Goal: Use online tool/utility: Utilize a website feature to perform a specific function

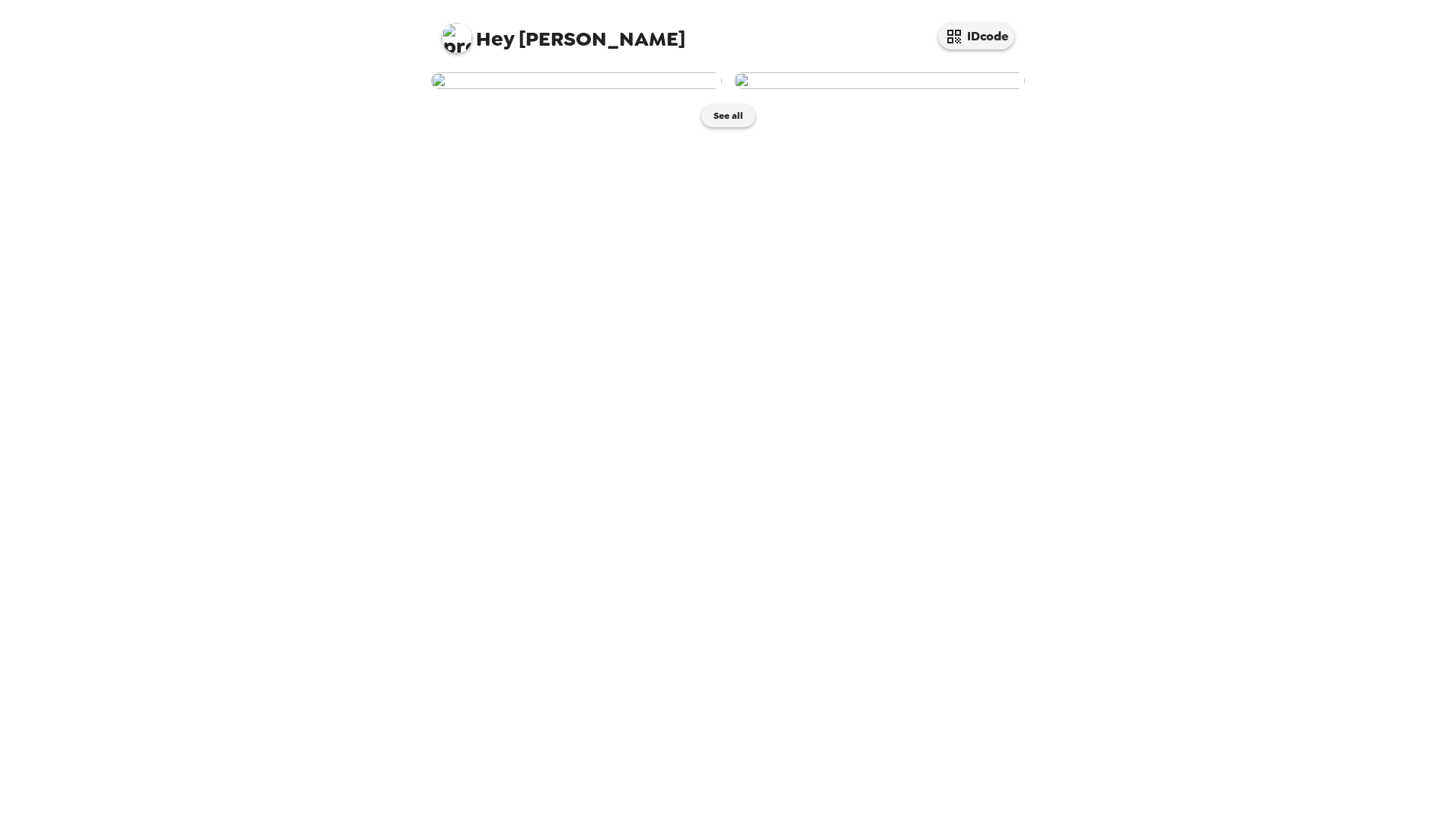
click at [565, 89] on img at bounding box center [576, 80] width 291 height 17
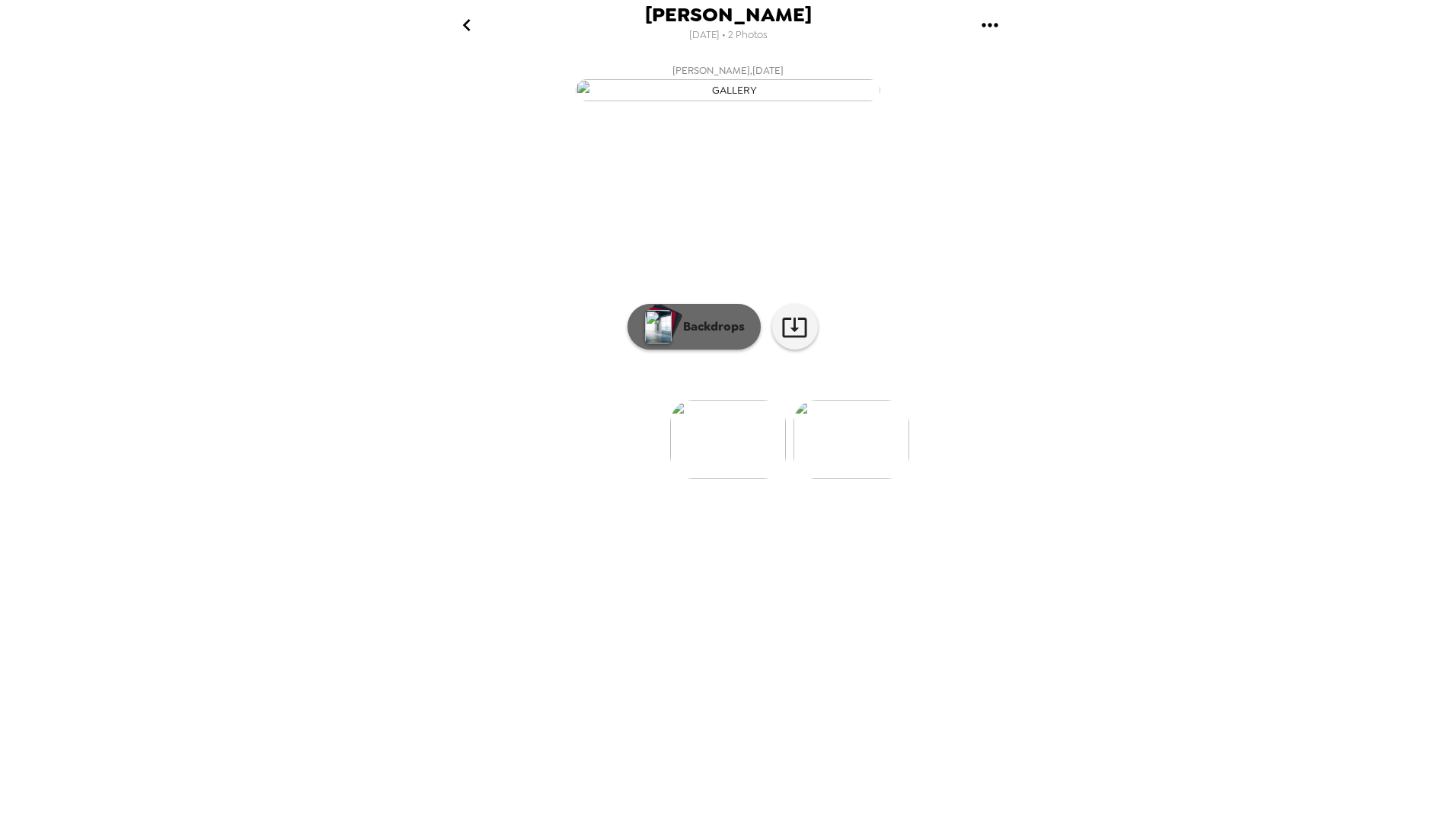
click at [690, 349] on button "Backdrops" at bounding box center [694, 327] width 134 height 45
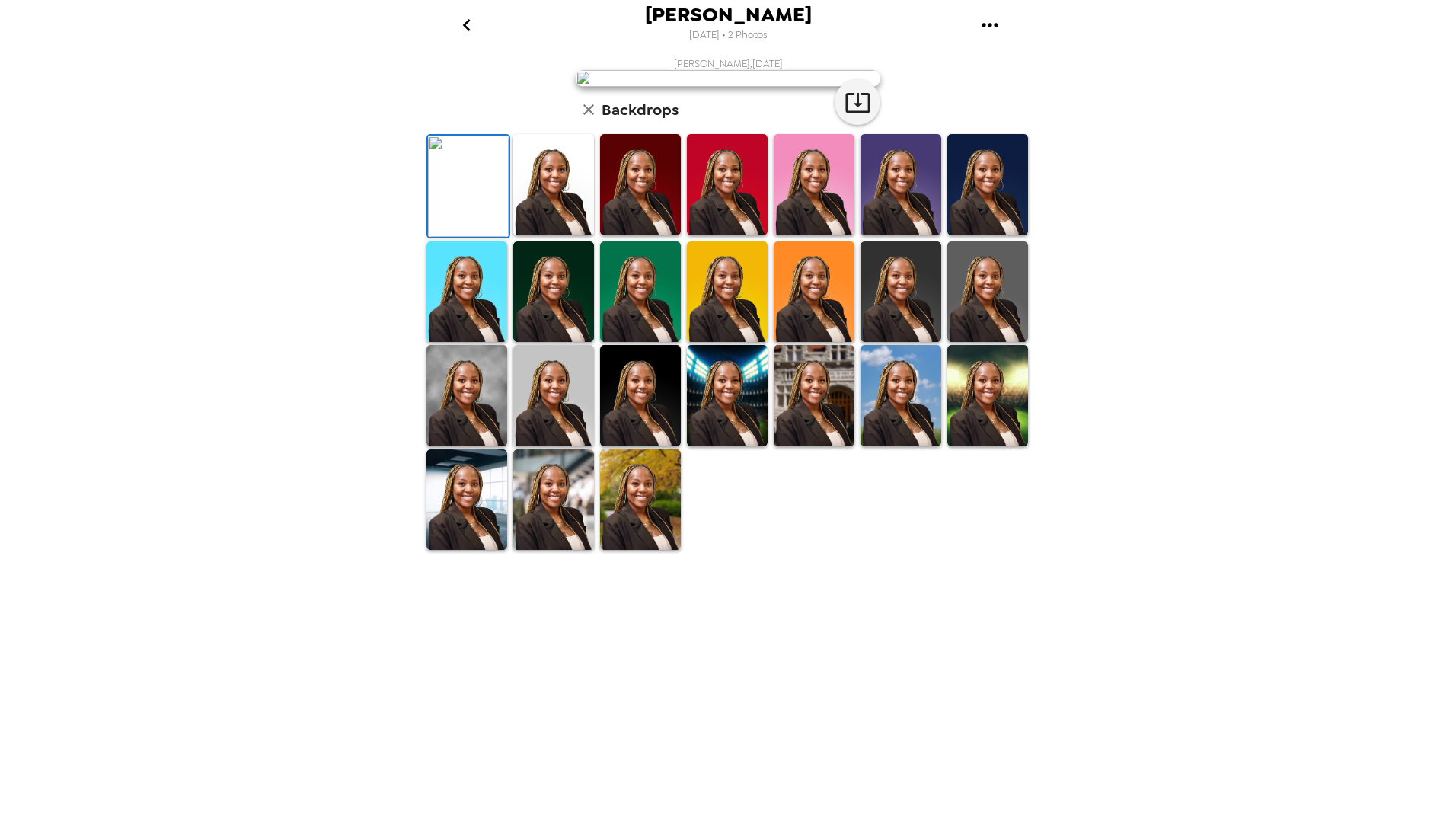
click at [562, 342] on img at bounding box center [554, 292] width 80 height 101
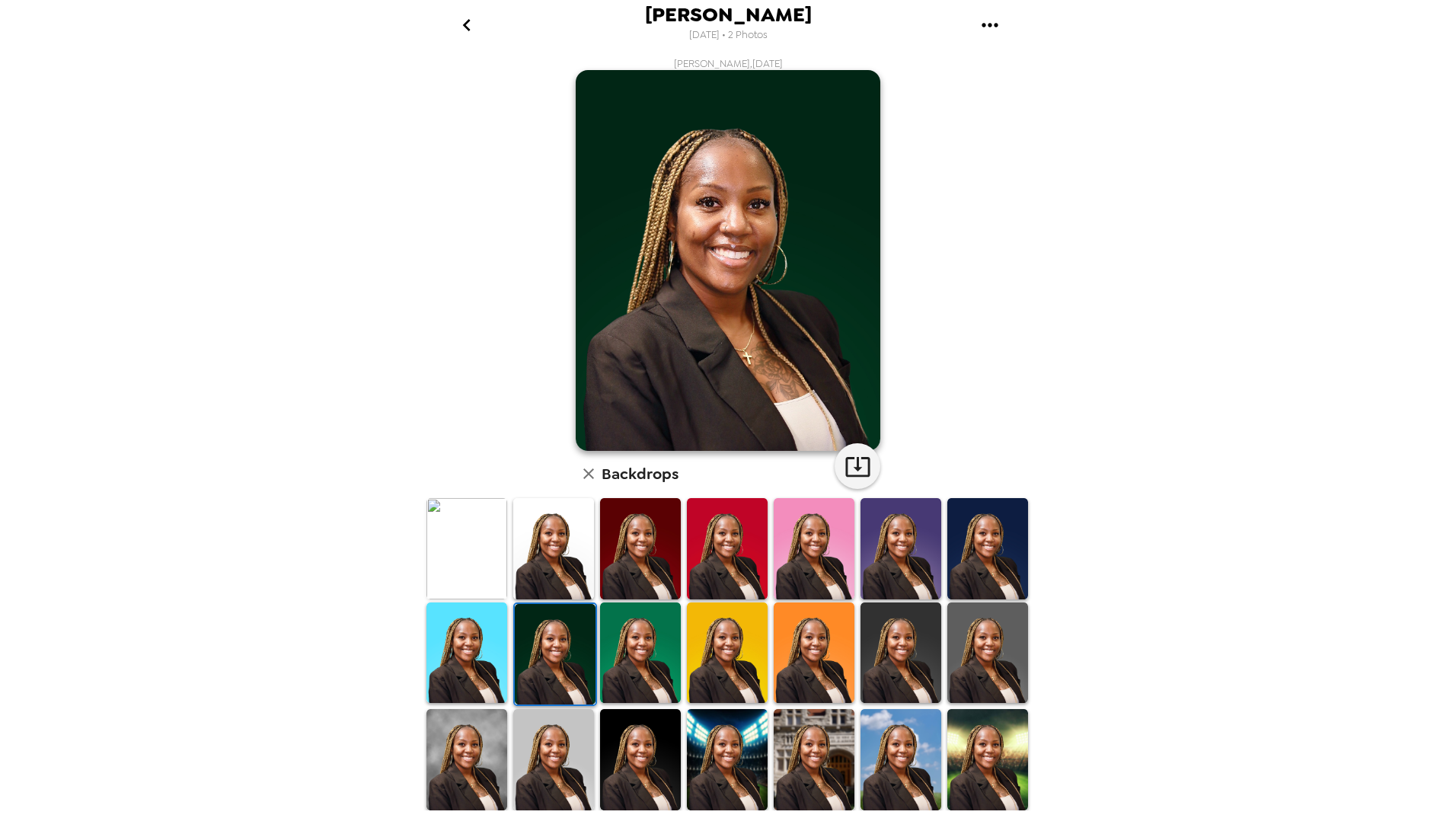
click at [472, 770] on img at bounding box center [466, 760] width 80 height 101
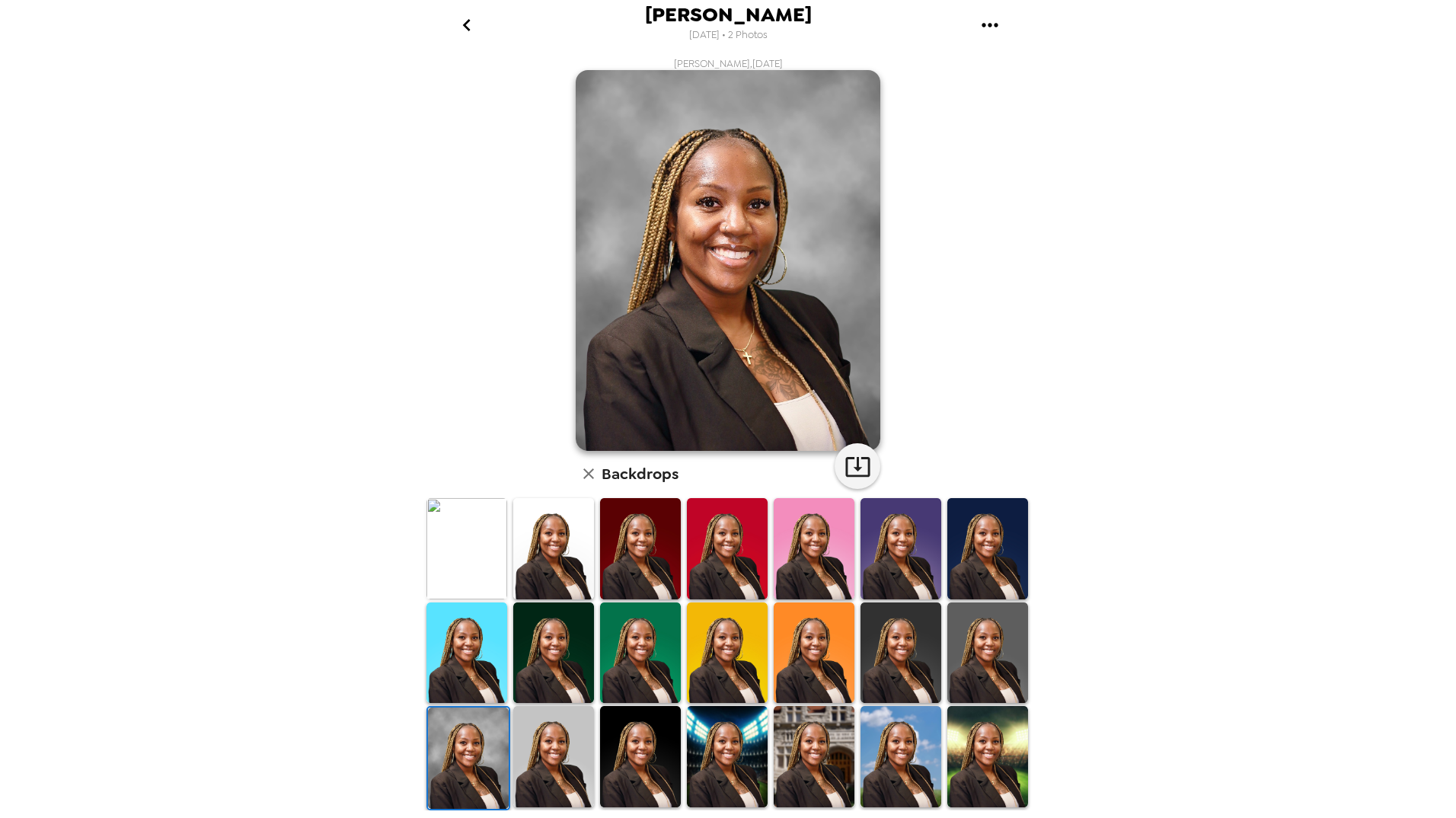
scroll to position [97, 0]
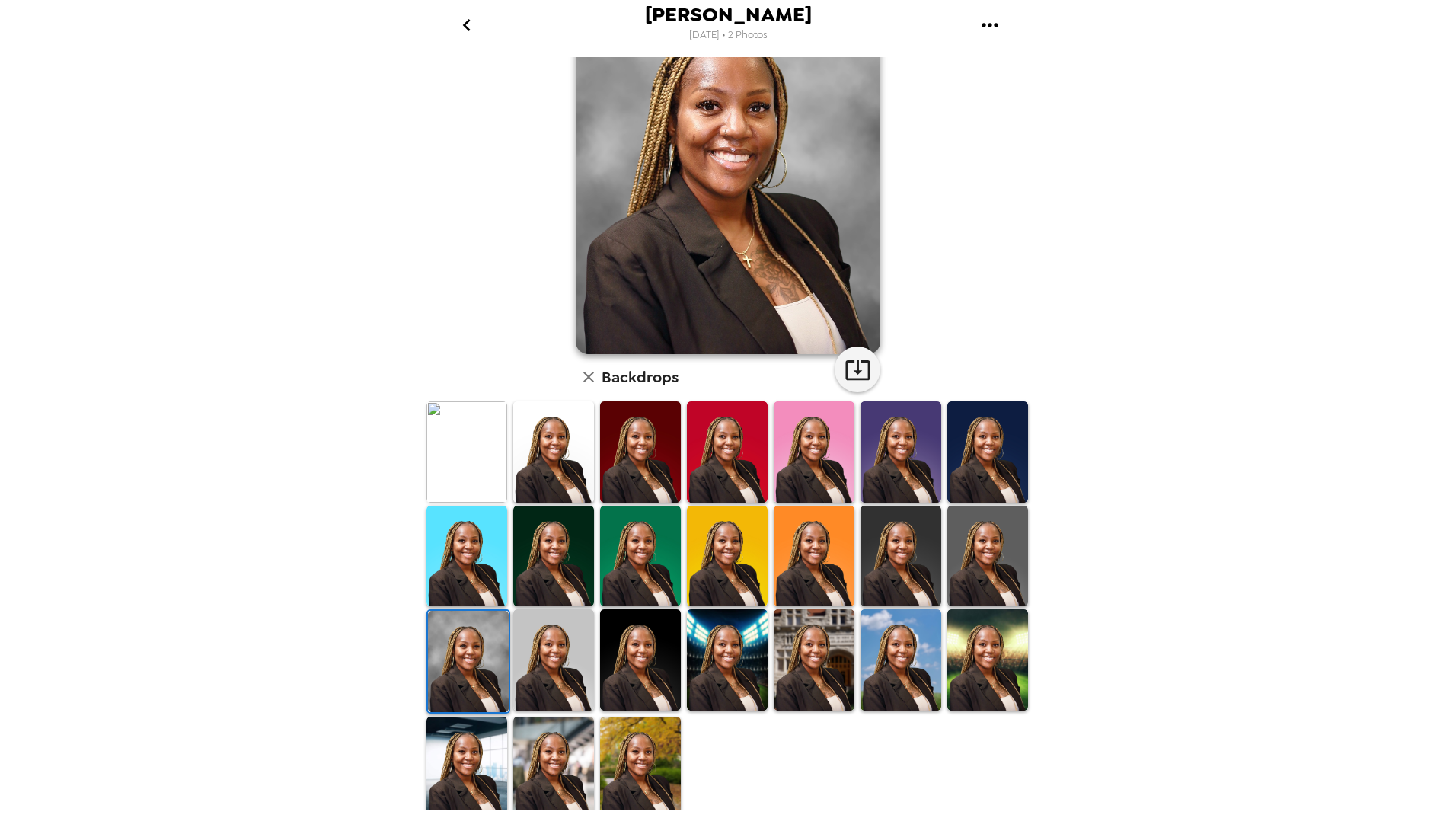
click at [484, 766] on img at bounding box center [466, 767] width 80 height 101
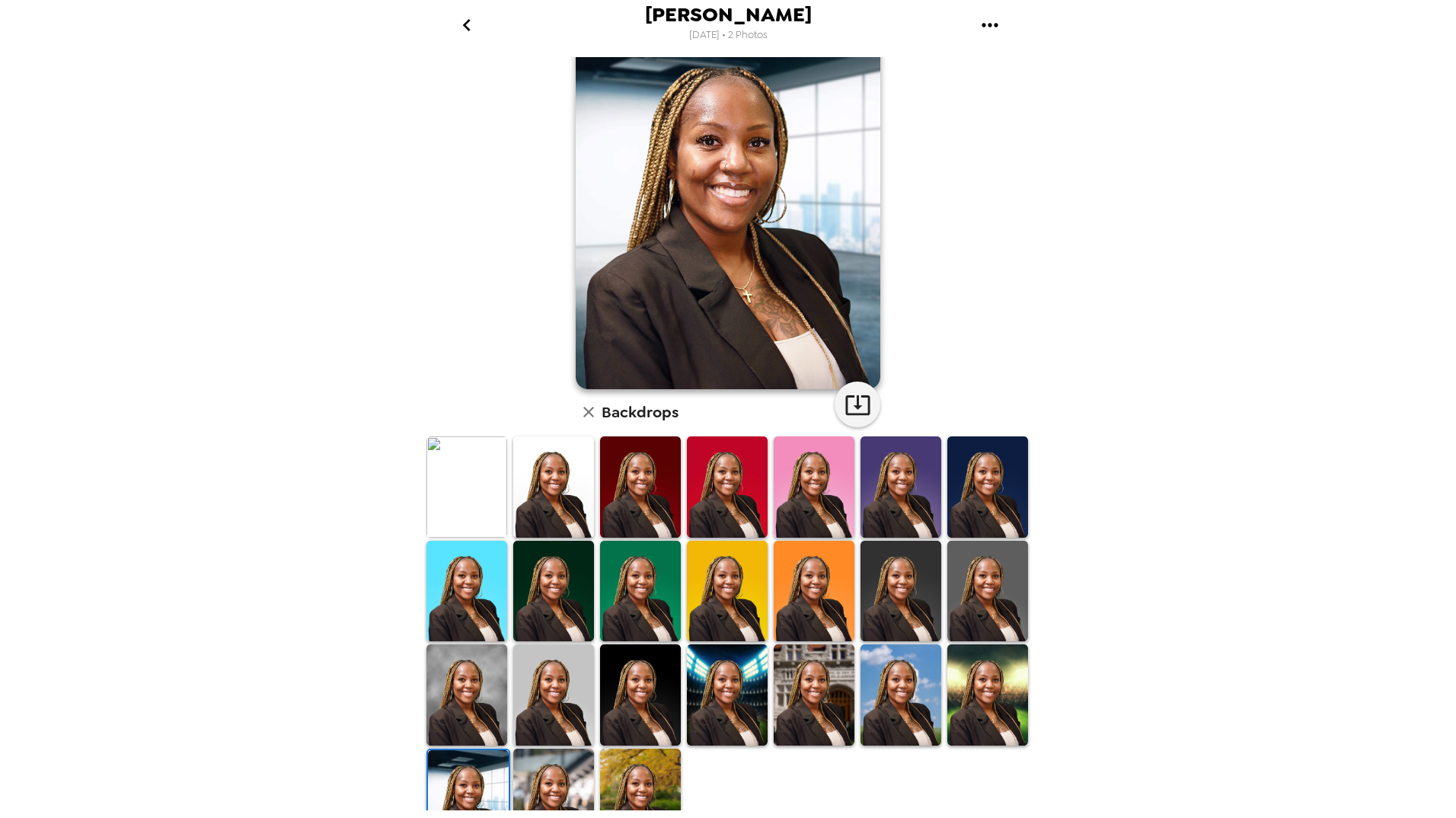
scroll to position [61, 0]
click at [551, 790] on img at bounding box center [554, 800] width 80 height 101
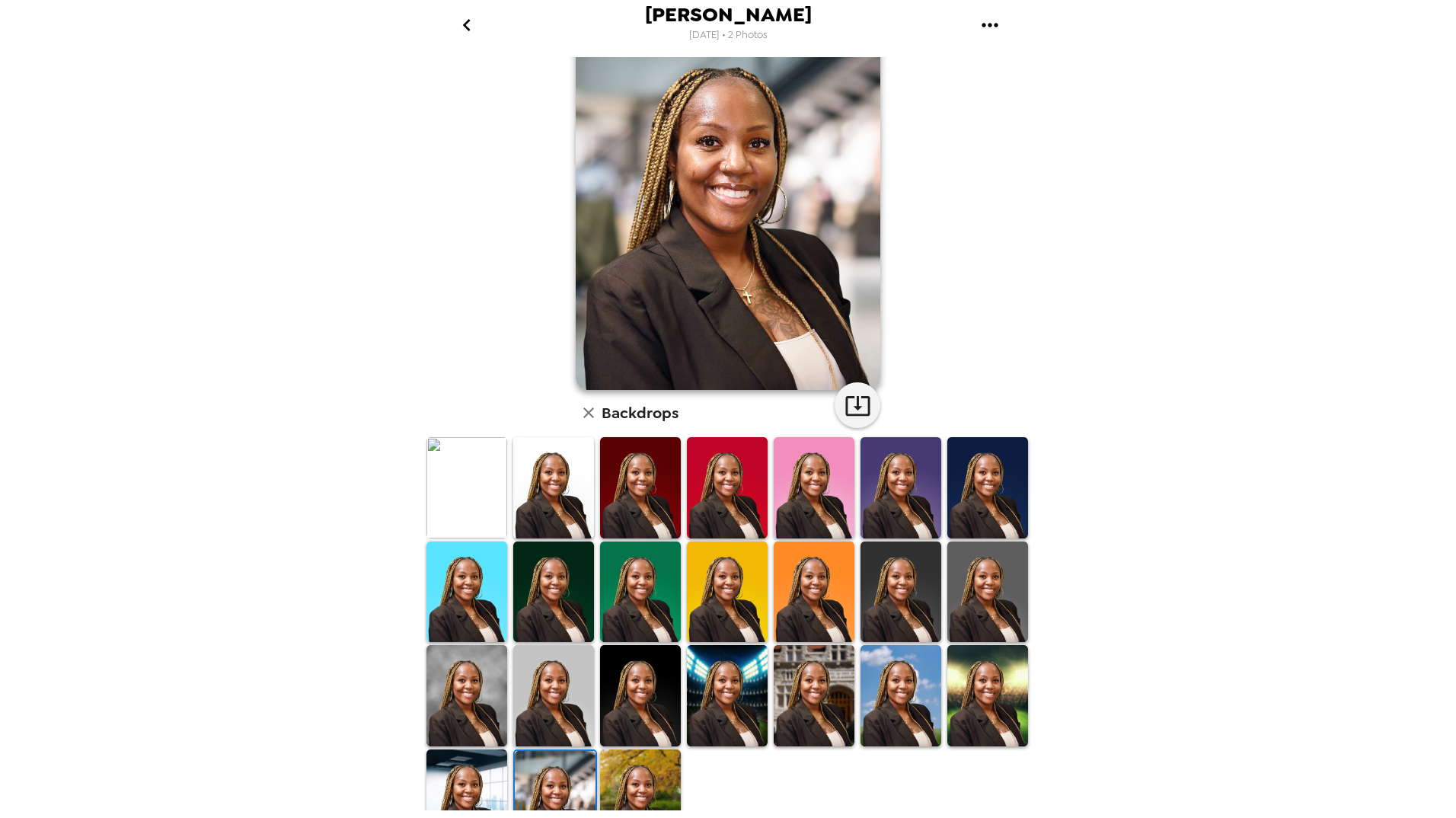
click at [624, 794] on img at bounding box center [640, 800] width 80 height 101
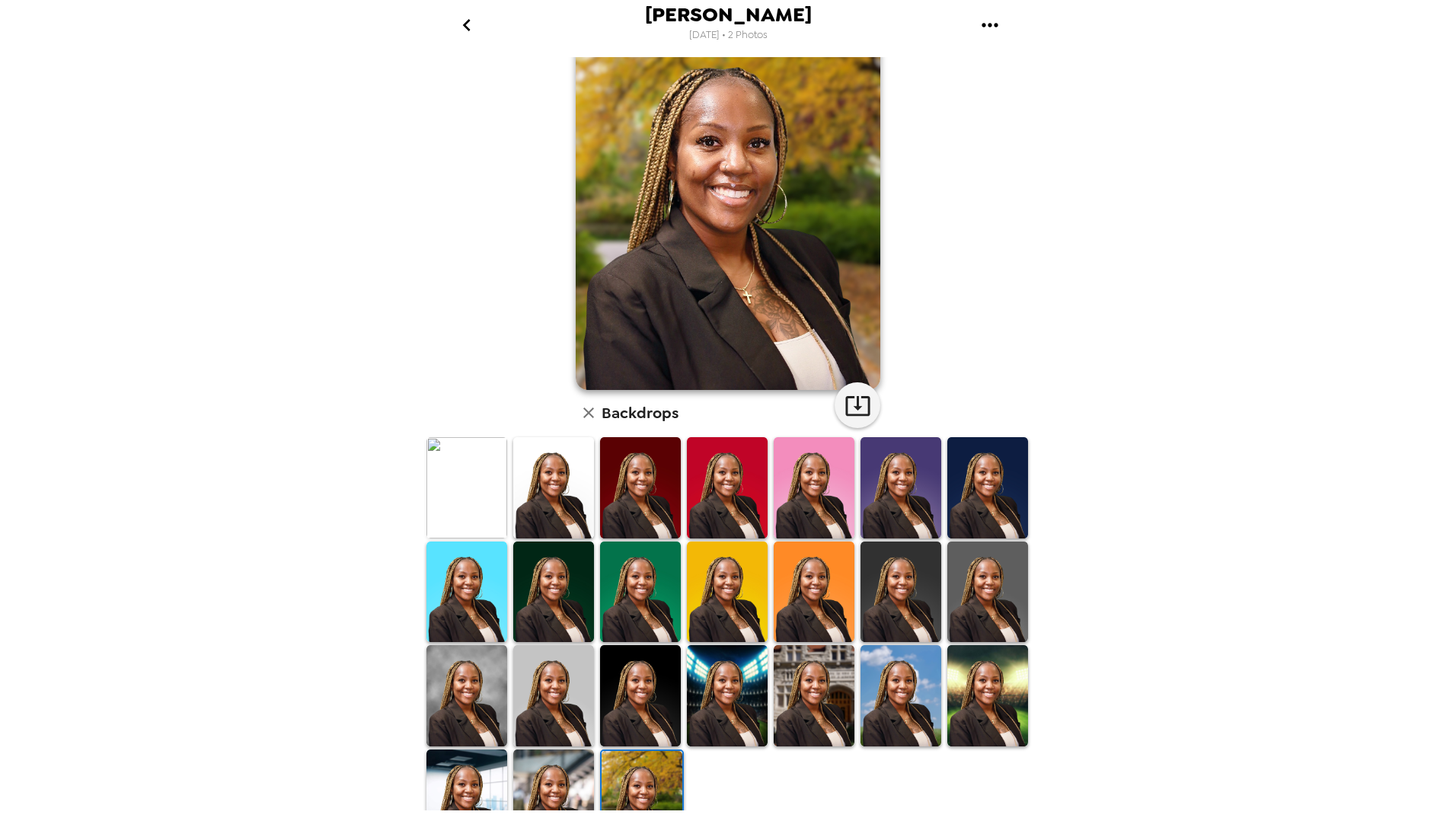
click at [628, 702] on img at bounding box center [640, 696] width 80 height 101
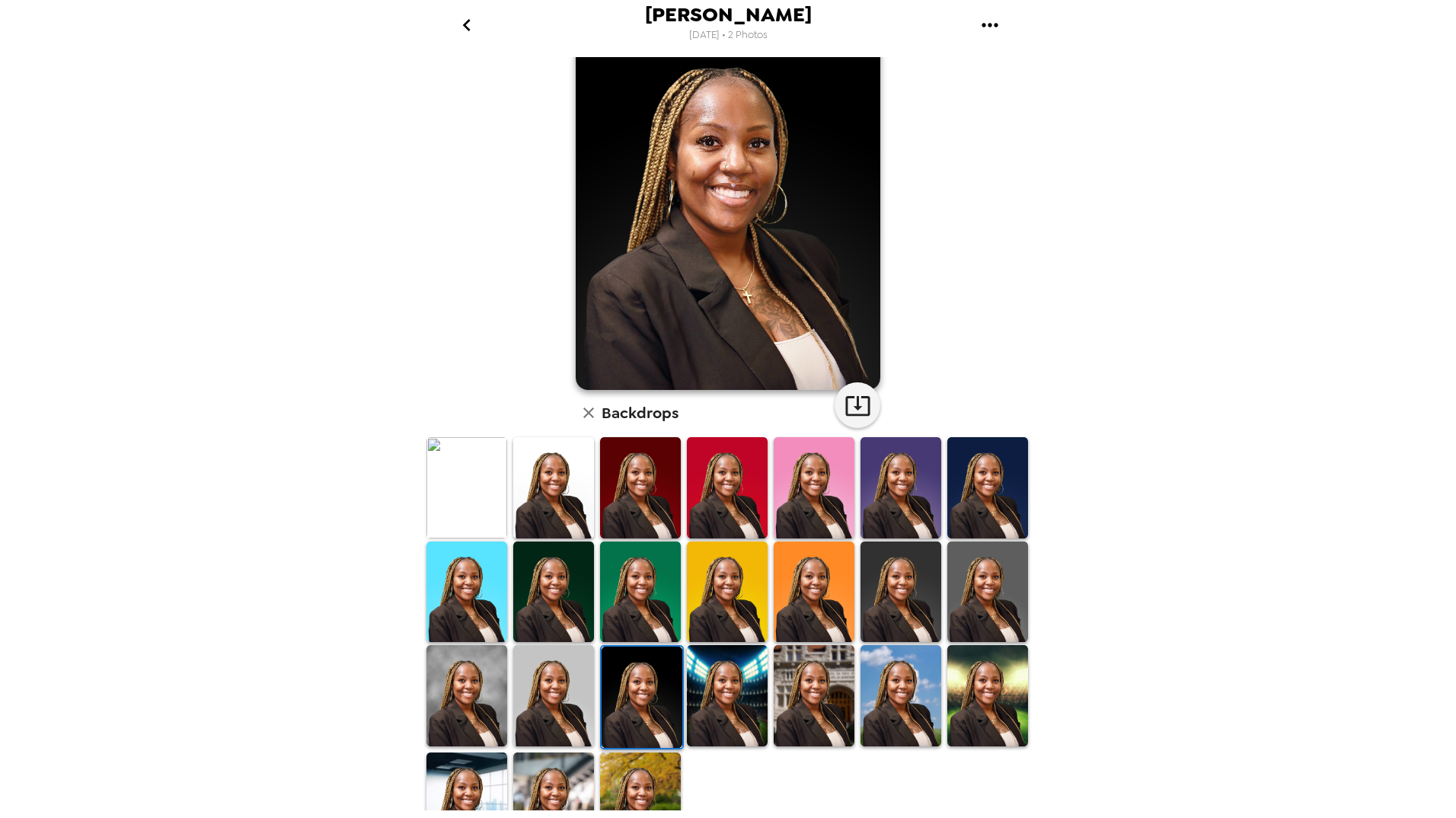
click at [547, 699] on img at bounding box center [554, 696] width 80 height 101
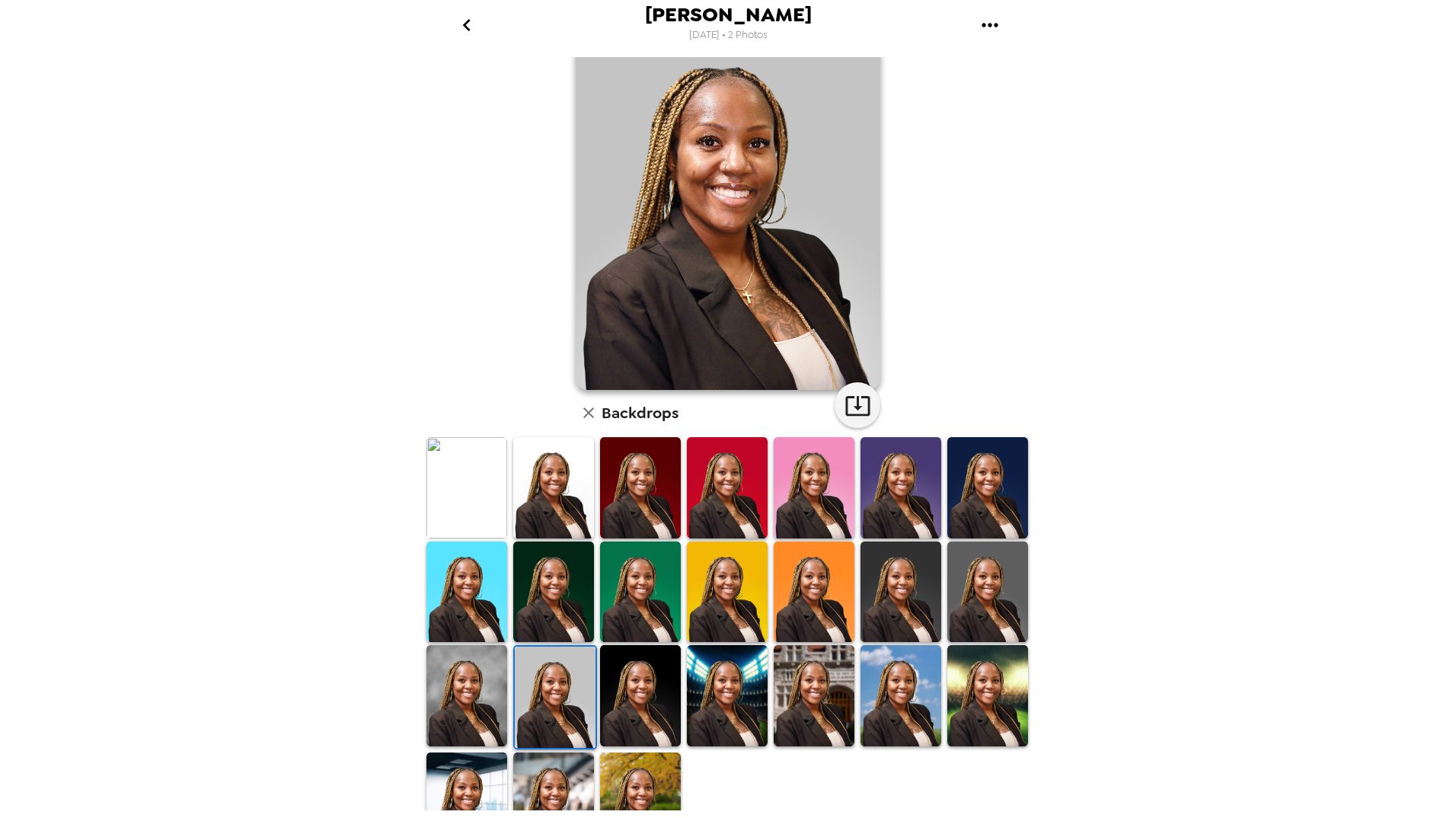
click at [455, 689] on img at bounding box center [466, 696] width 80 height 101
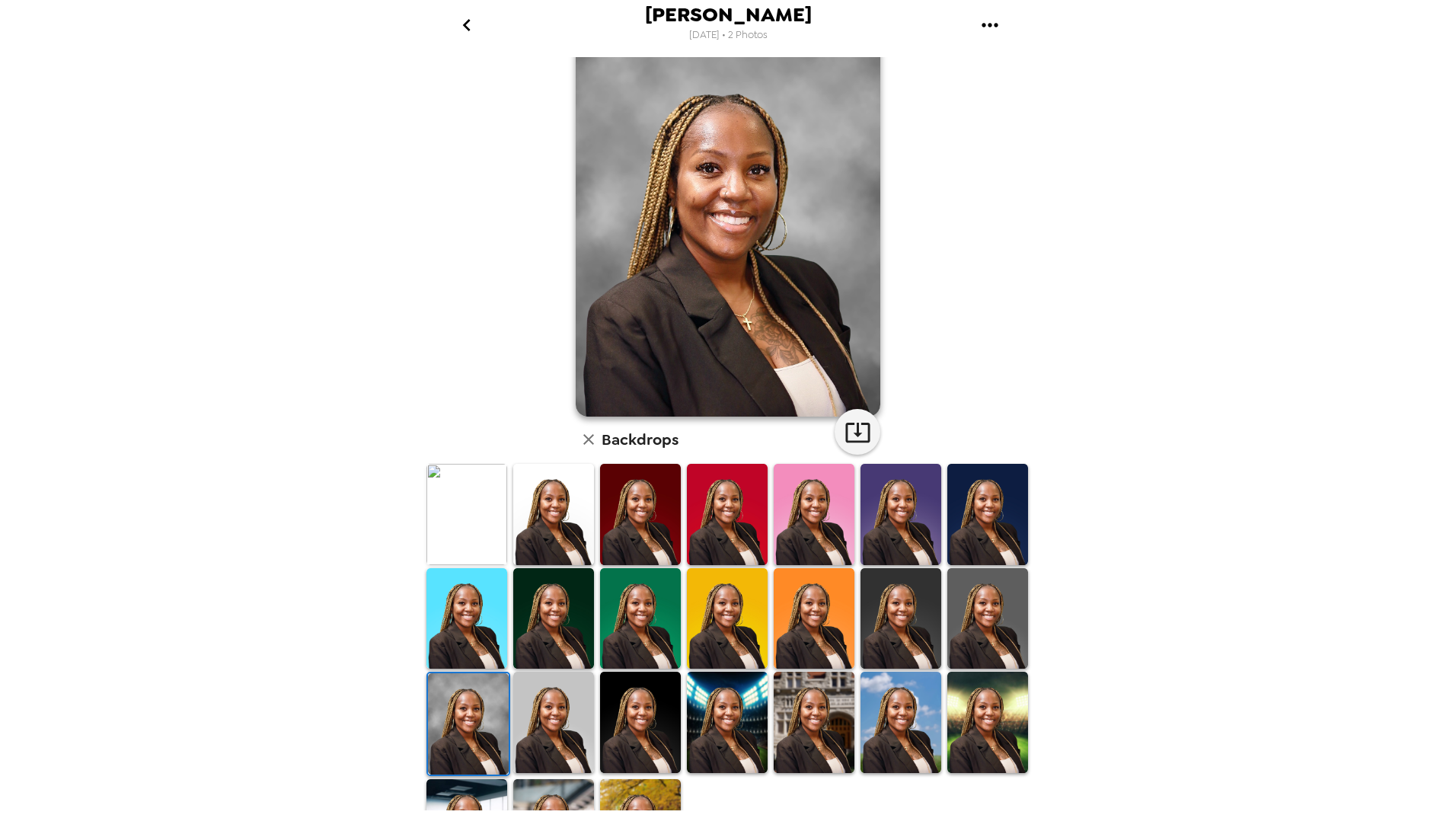
scroll to position [52, 0]
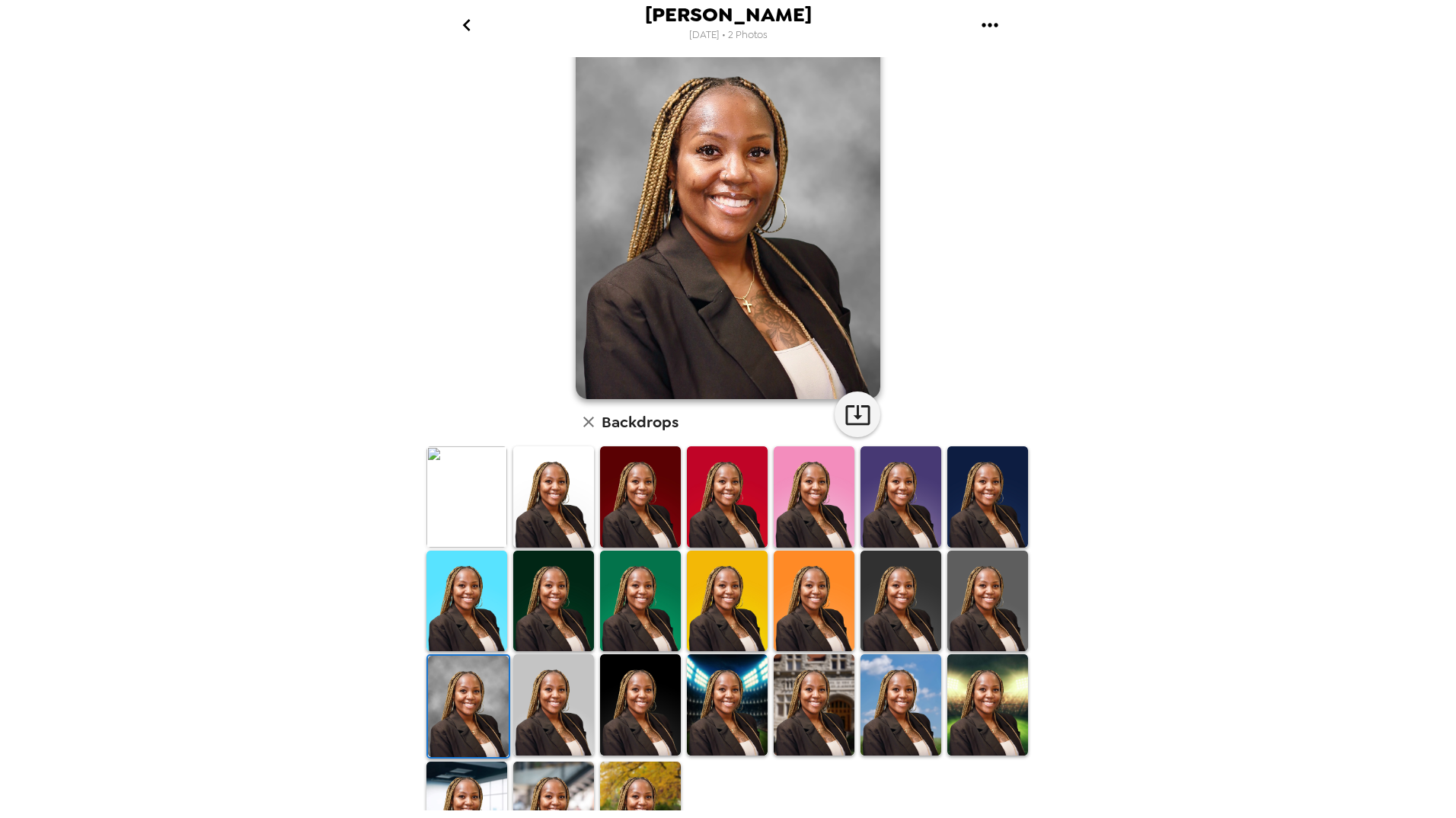
click at [634, 704] on img at bounding box center [640, 705] width 80 height 101
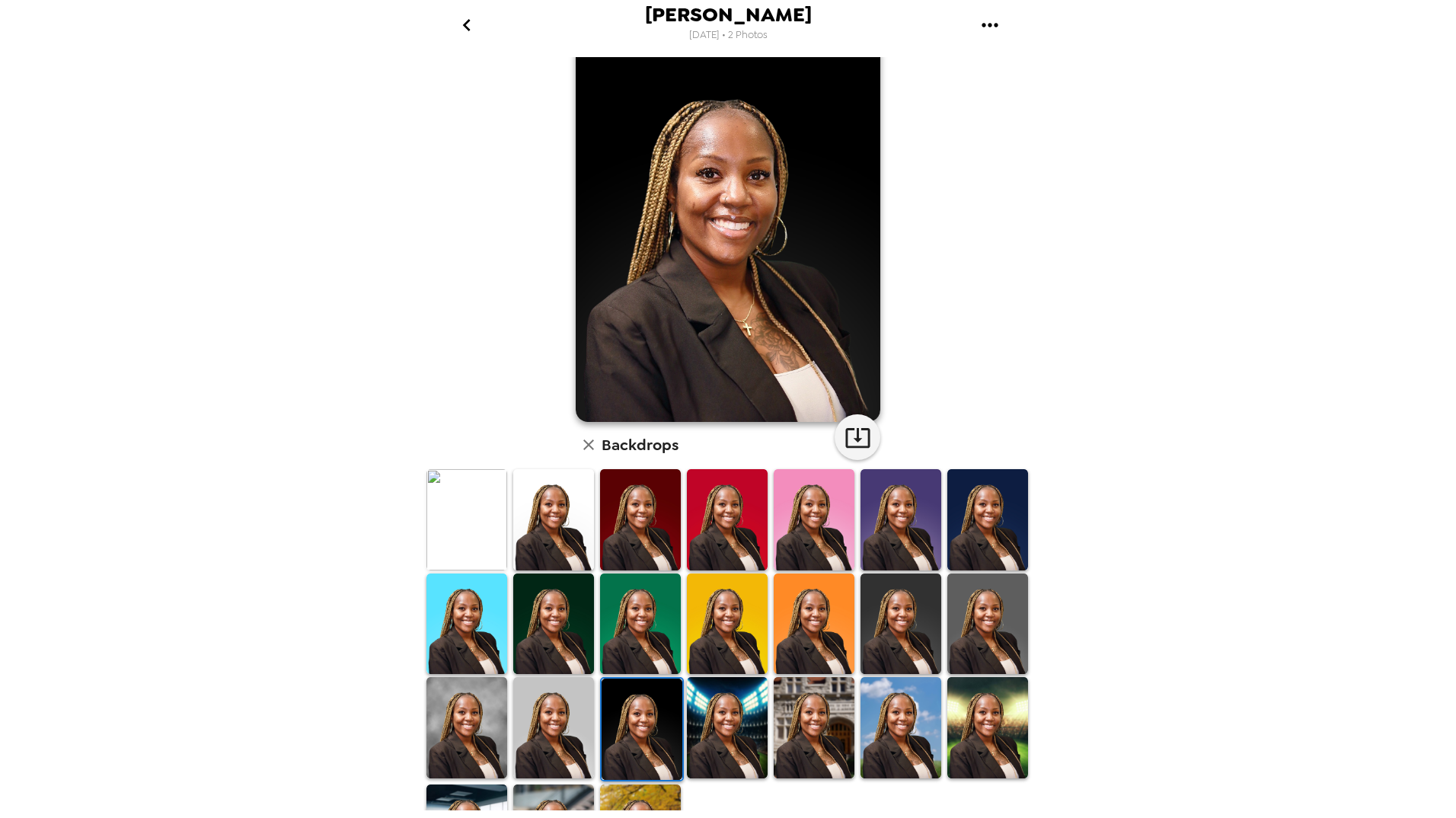
scroll to position [31, 0]
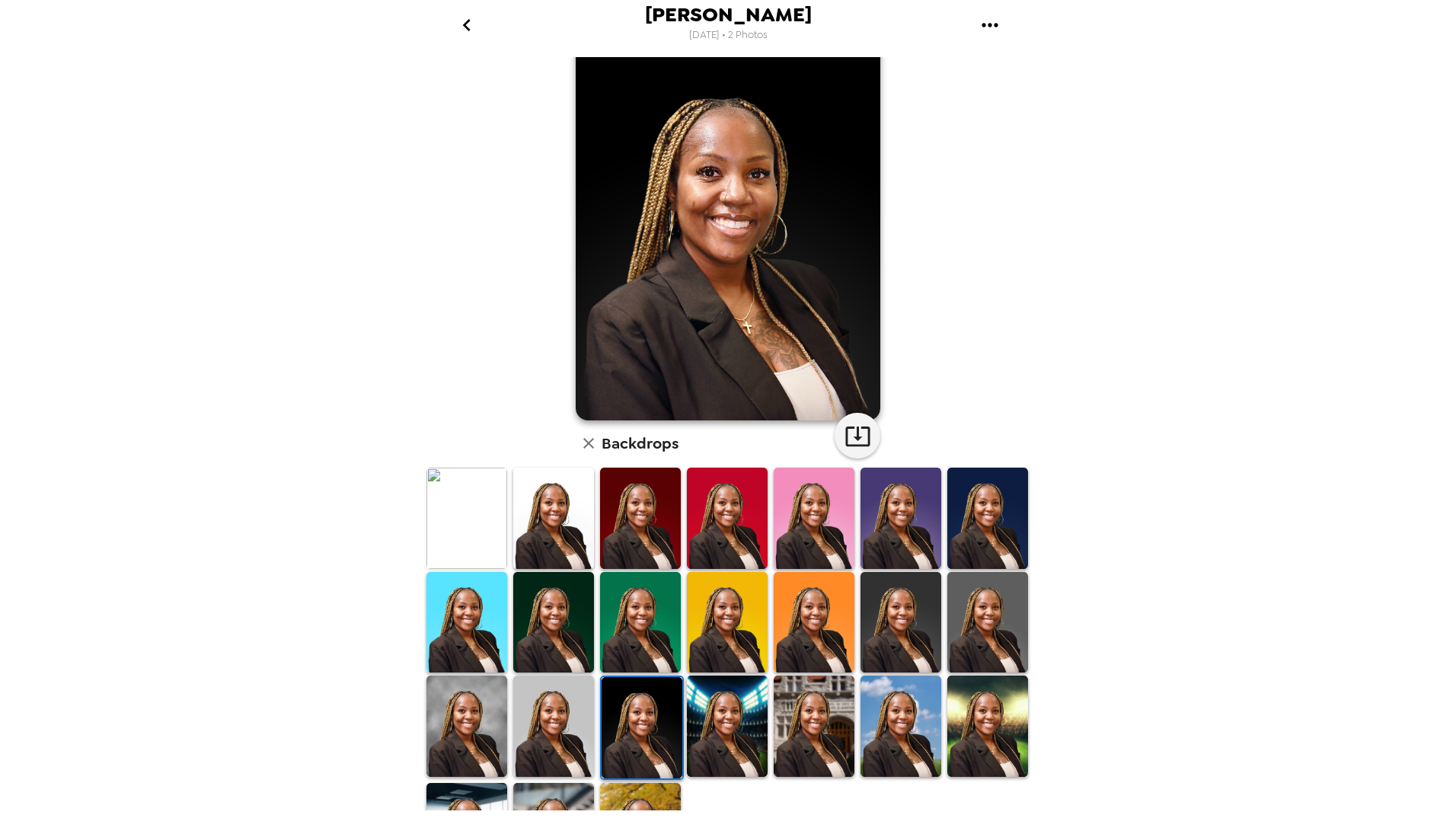
click at [557, 796] on img at bounding box center [554, 833] width 80 height 101
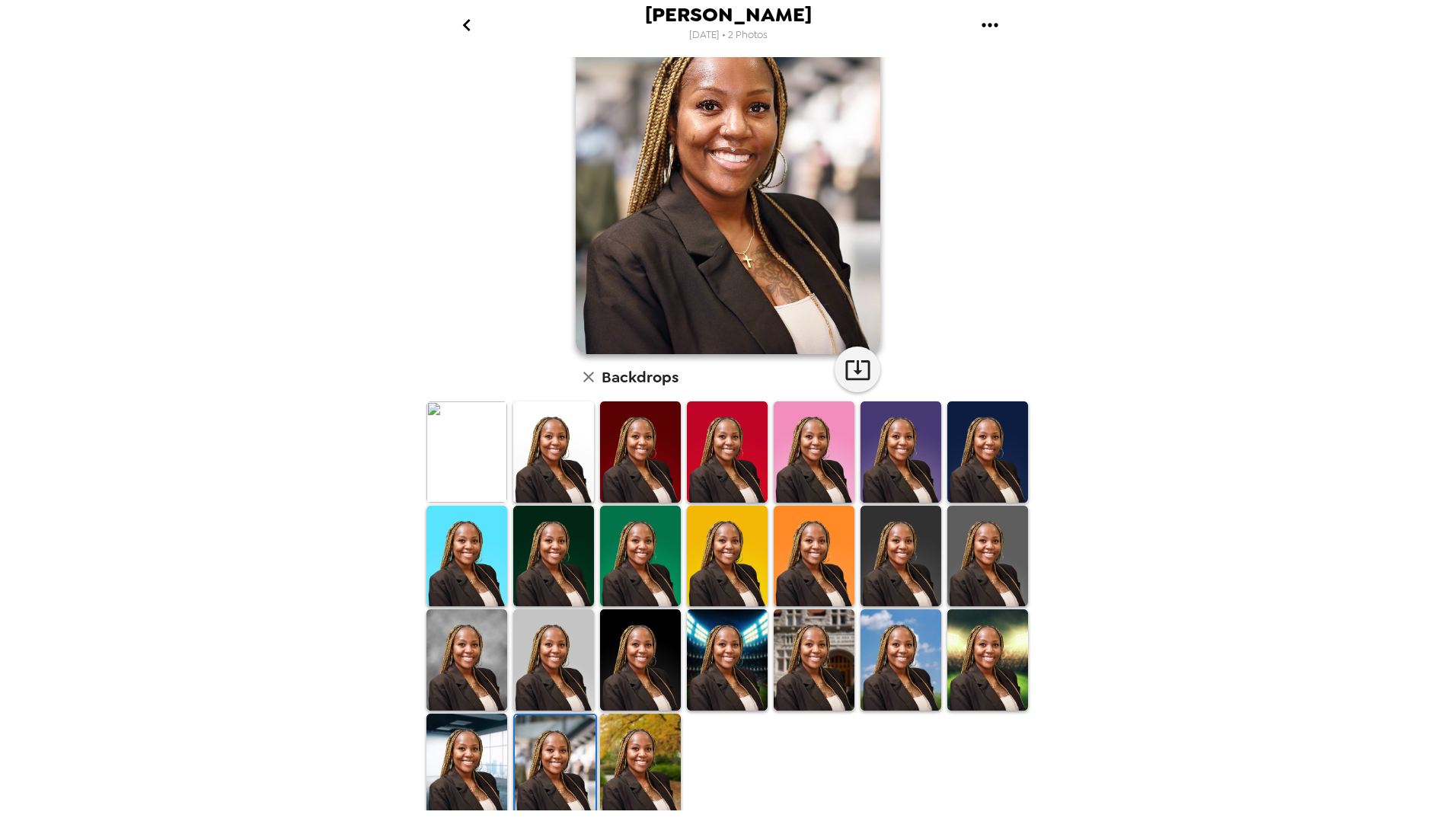
scroll to position [0, 0]
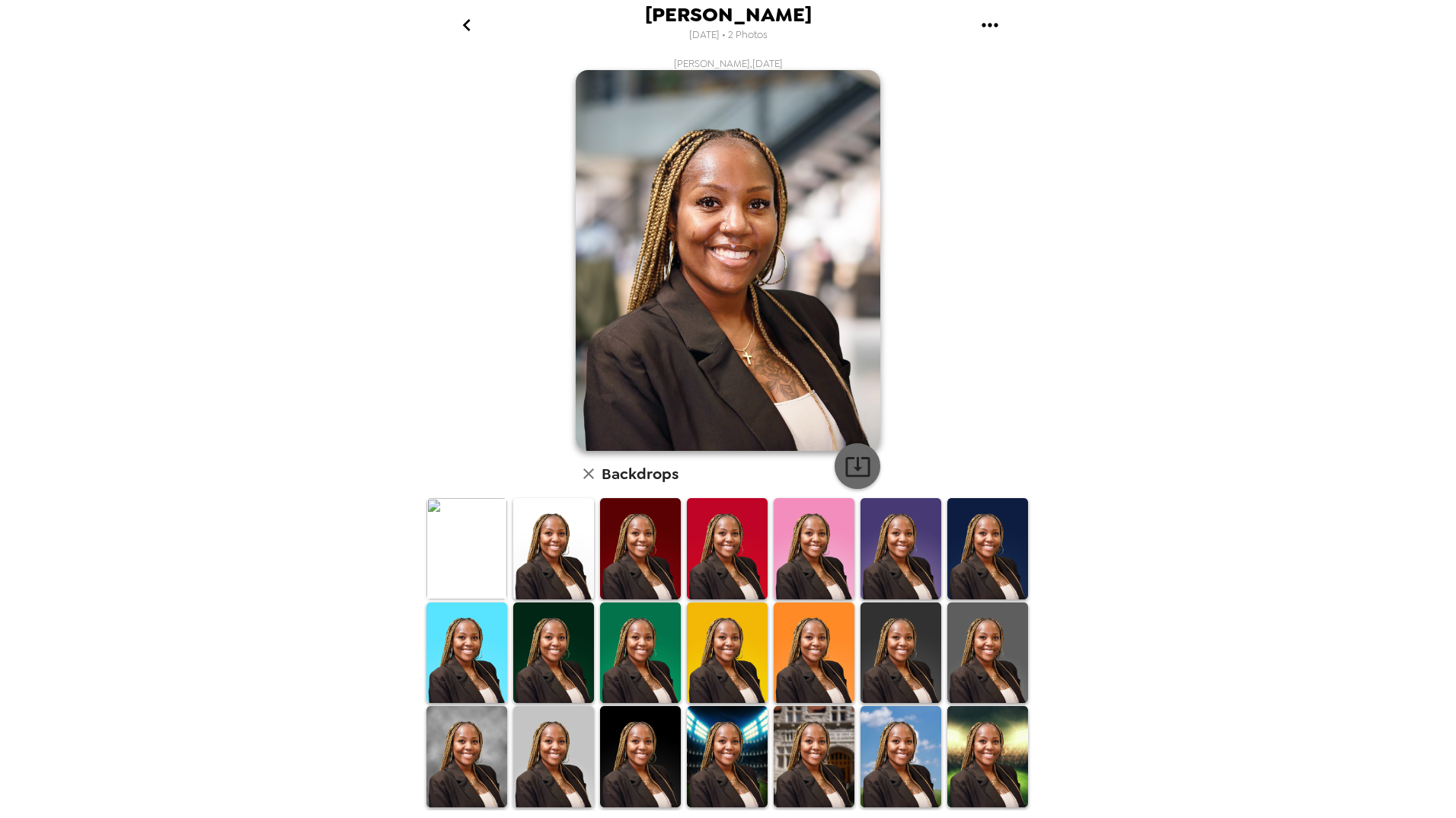
click at [847, 461] on icon "button" at bounding box center [858, 466] width 27 height 27
click at [473, 549] on img at bounding box center [466, 548] width 80 height 101
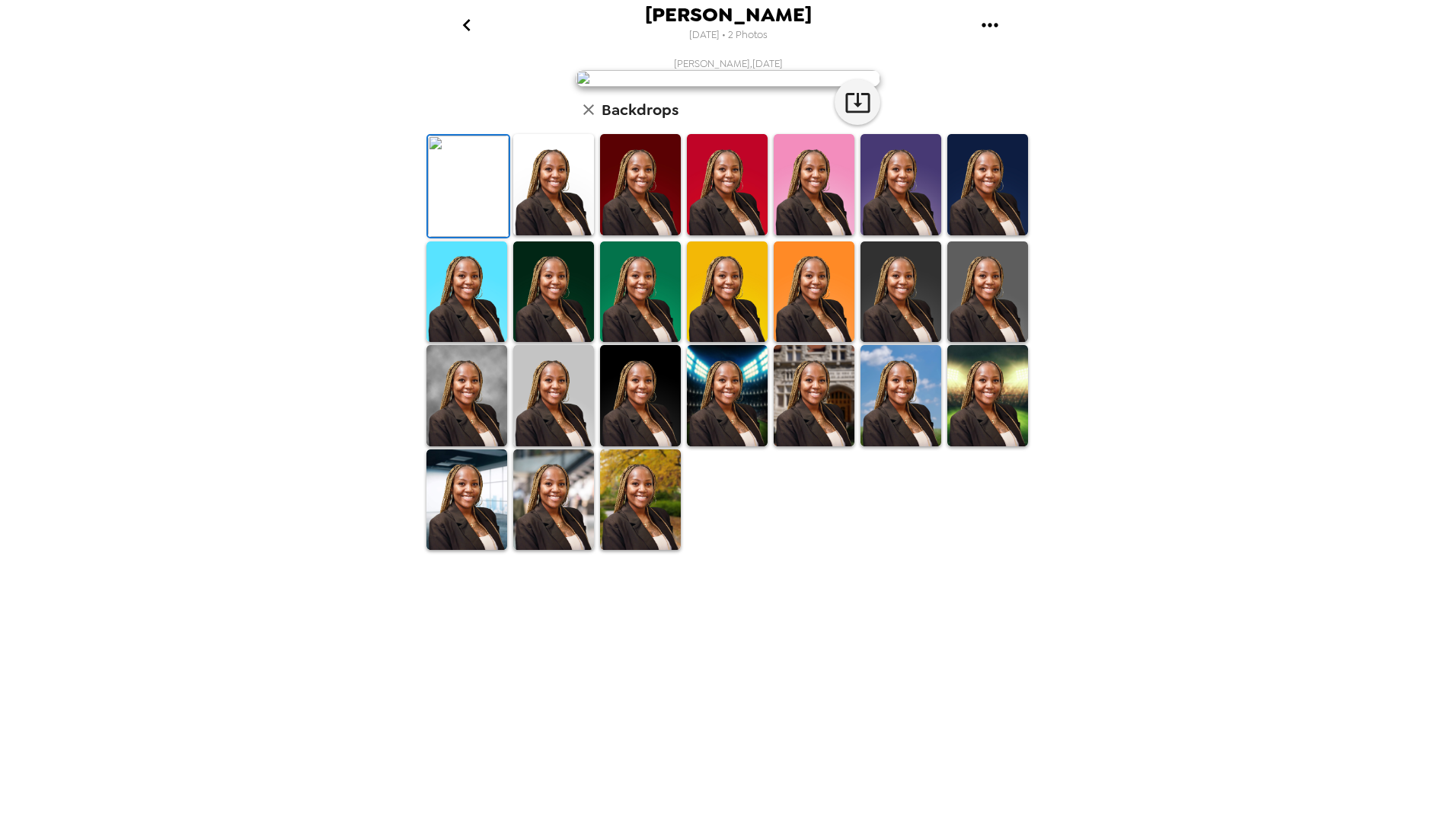
click at [797, 446] on img at bounding box center [814, 395] width 80 height 101
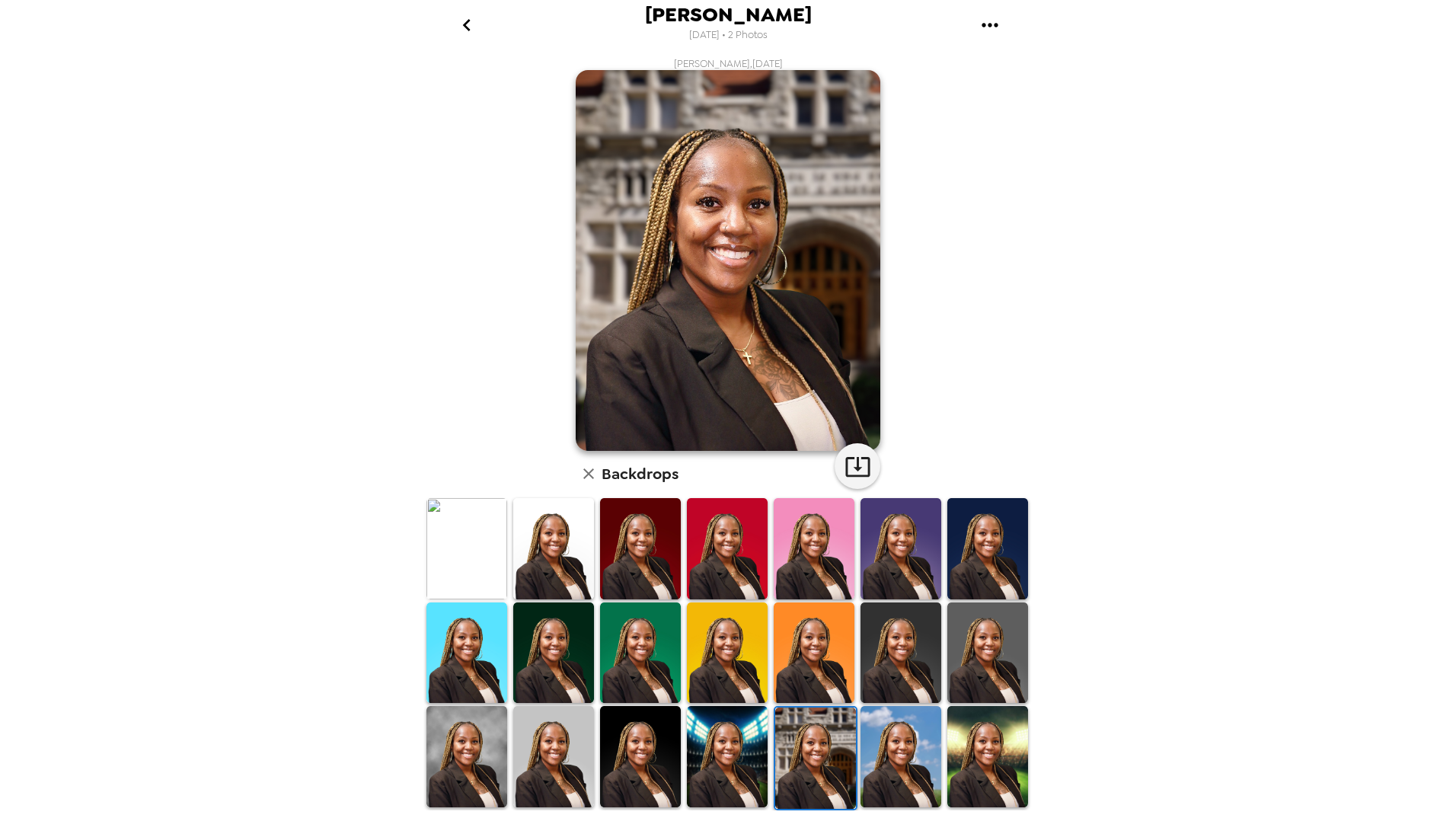
scroll to position [97, 0]
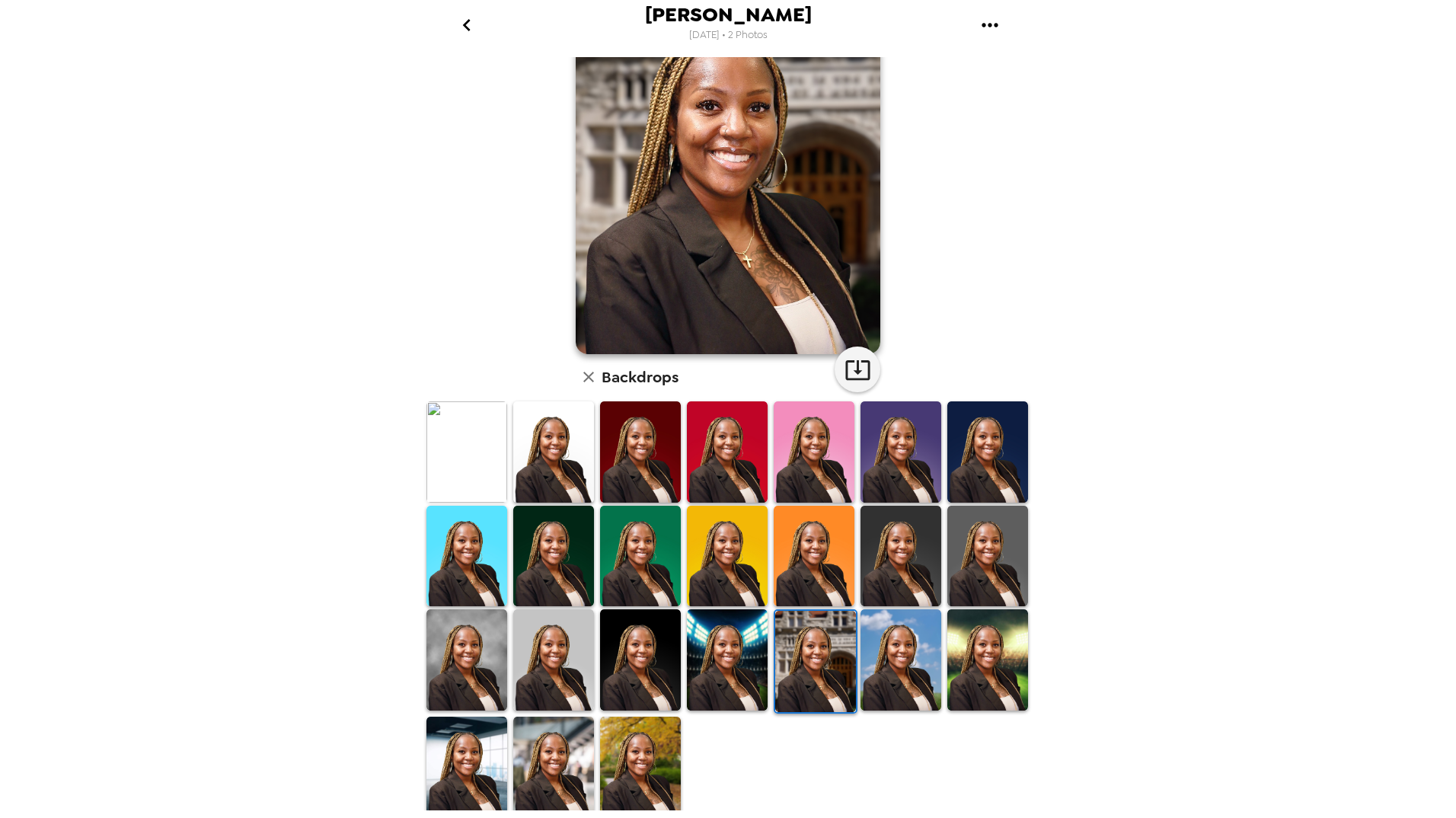
click at [540, 777] on img at bounding box center [554, 766] width 80 height 100
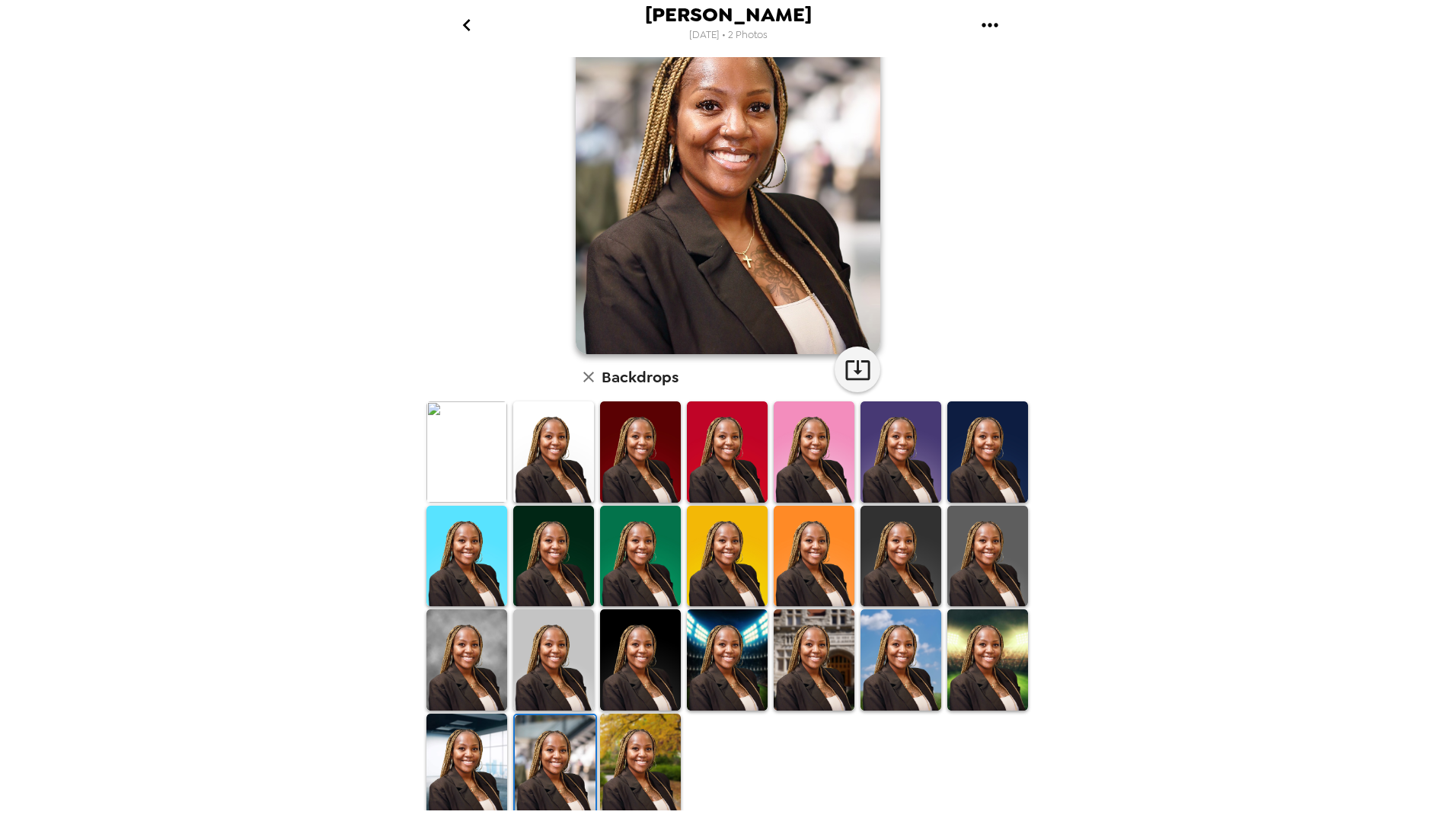
click at [447, 777] on img at bounding box center [466, 763] width 80 height 100
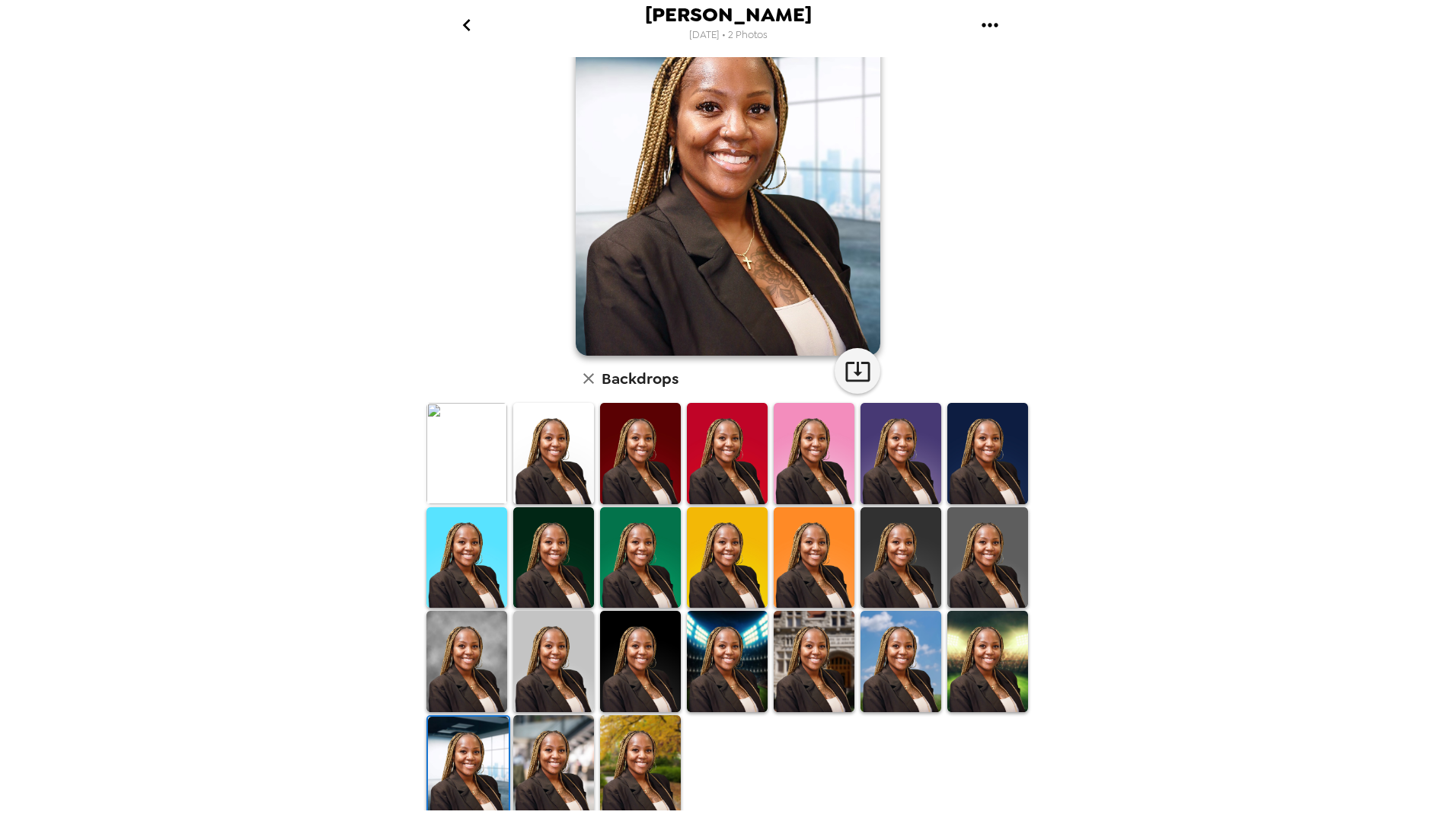
scroll to position [97, 0]
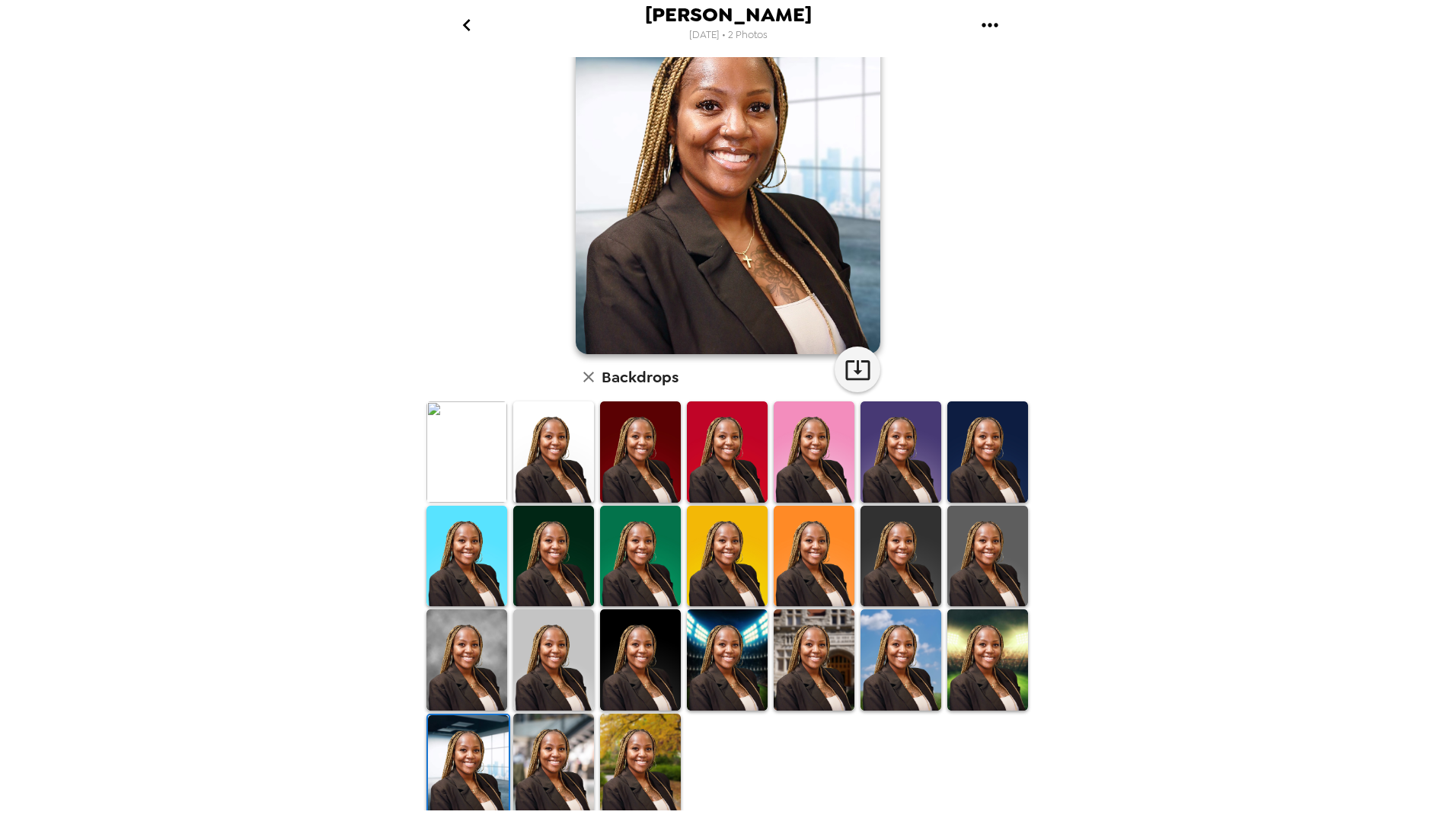
click at [453, 663] on img at bounding box center [466, 659] width 80 height 100
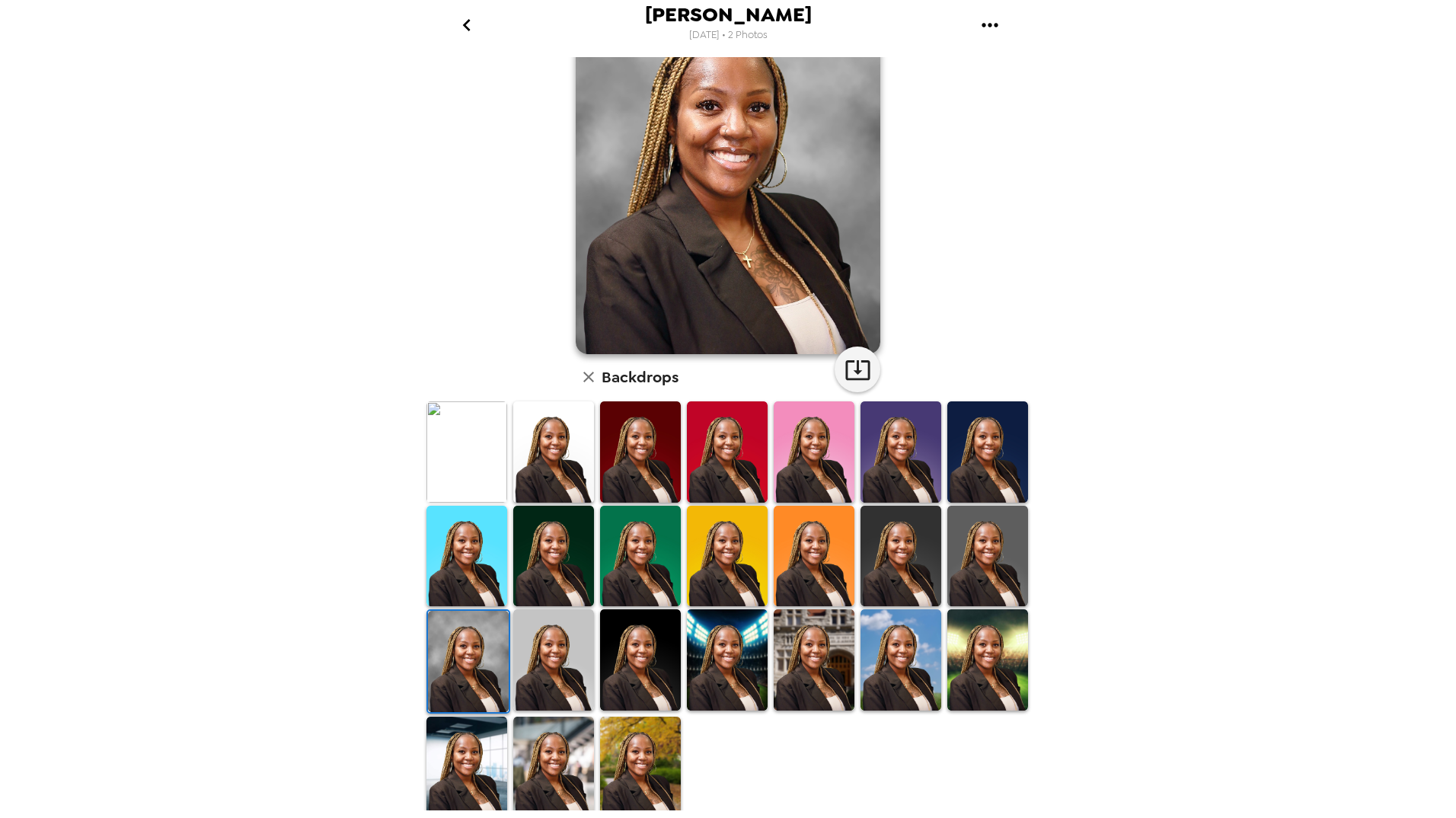
click at [628, 672] on img at bounding box center [640, 659] width 80 height 100
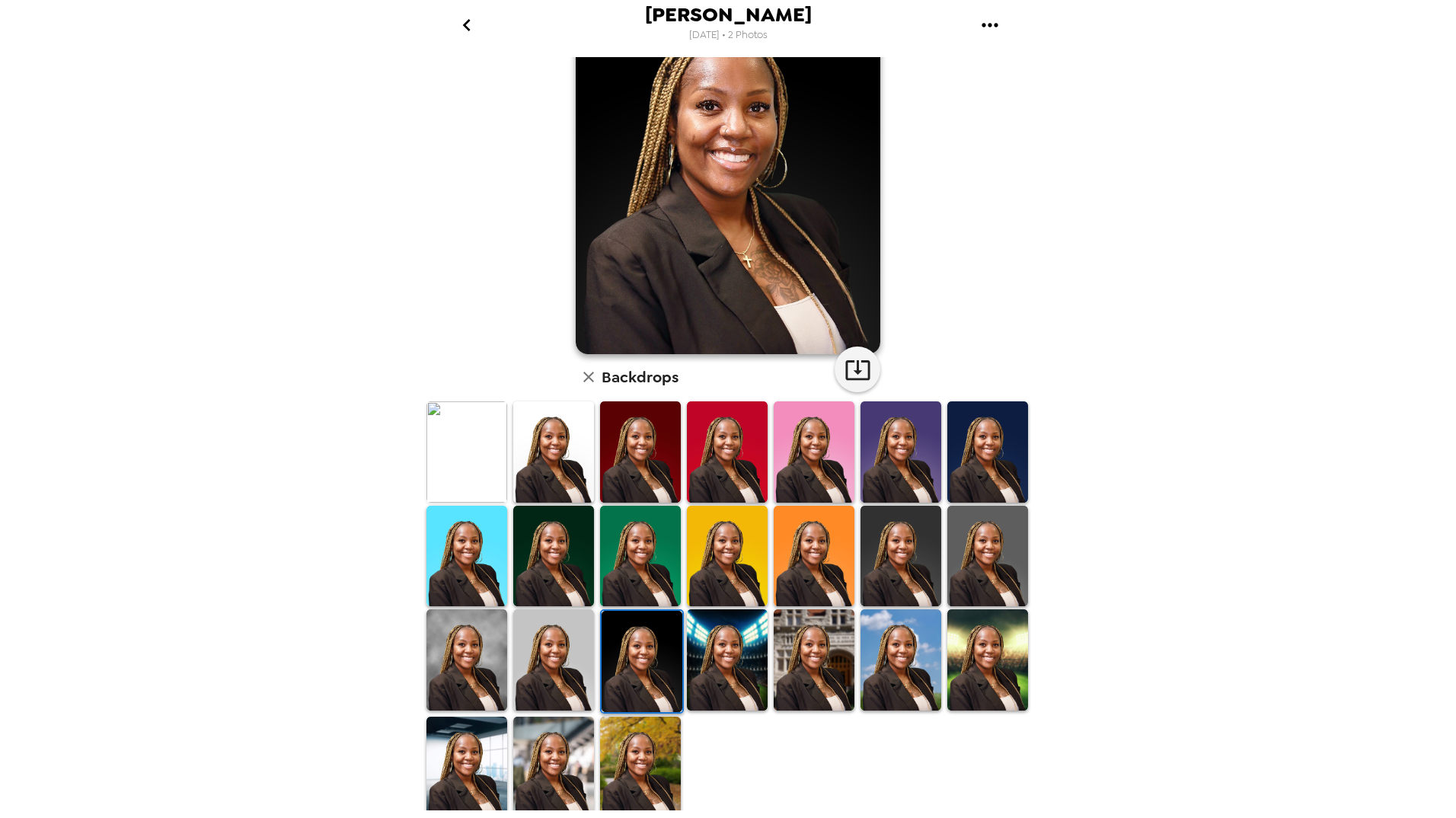
click at [573, 752] on img at bounding box center [554, 766] width 80 height 100
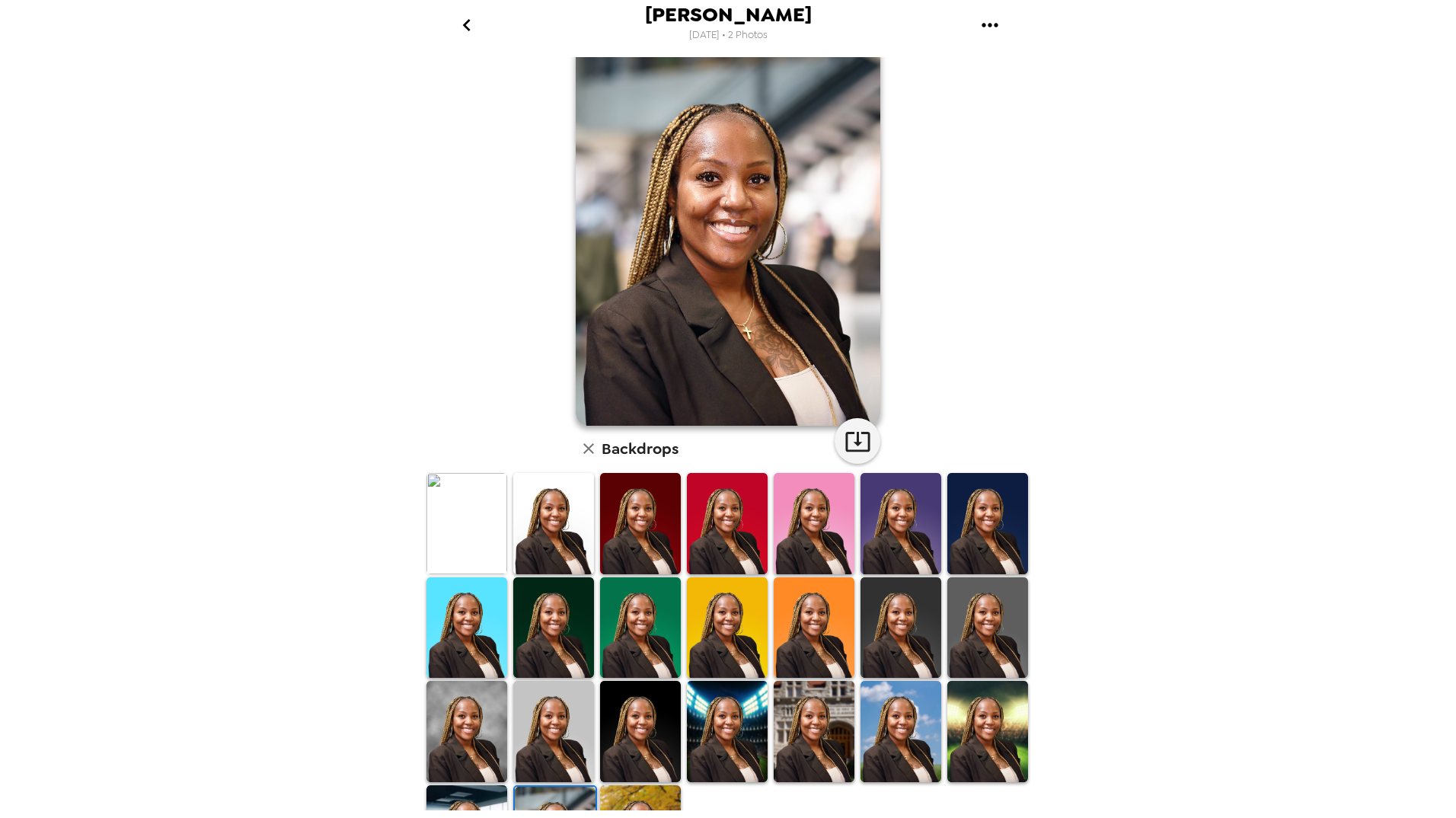
scroll to position [24, 0]
